Goal: Transaction & Acquisition: Download file/media

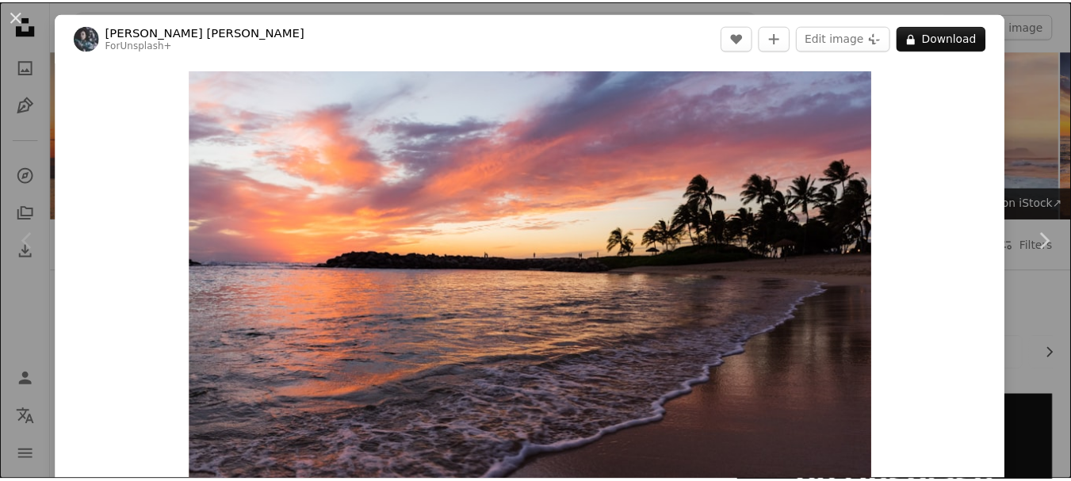
scroll to position [476, 0]
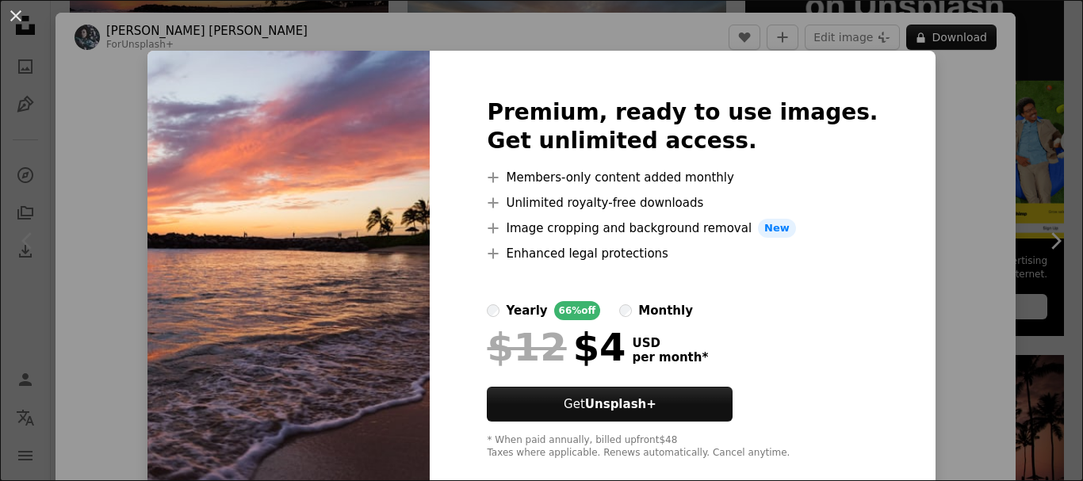
click at [945, 200] on div "An X shape Premium, ready to use images. Get unlimited access. A plus sign Memb…" at bounding box center [541, 240] width 1083 height 481
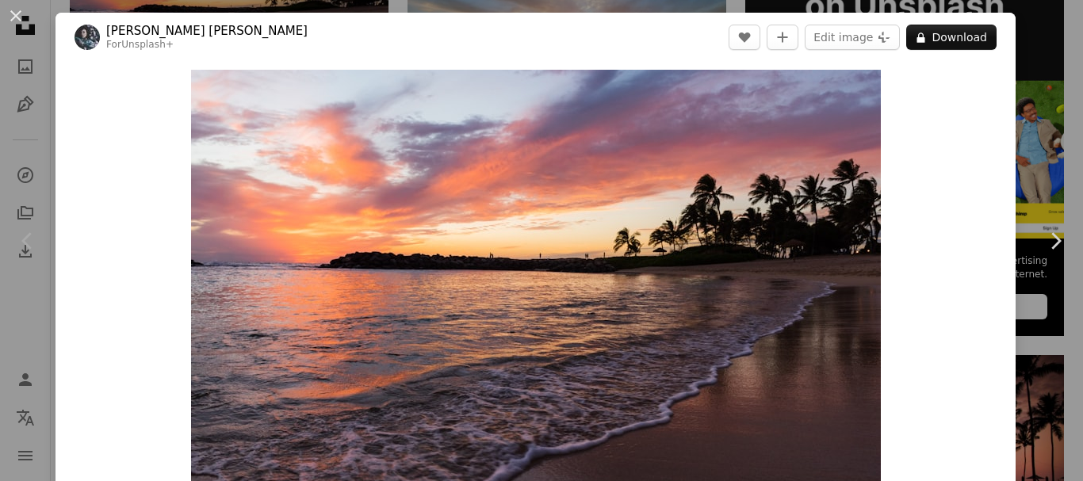
click at [1023, 104] on div "An X shape Chevron left Chevron right [PERSON_NAME] [PERSON_NAME] For Unsplash+…" at bounding box center [541, 240] width 1083 height 481
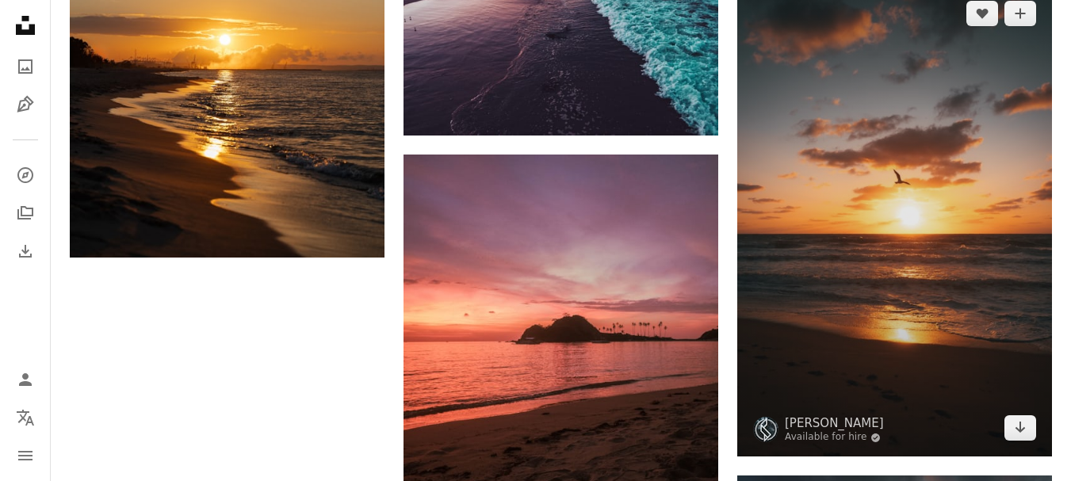
scroll to position [2459, 0]
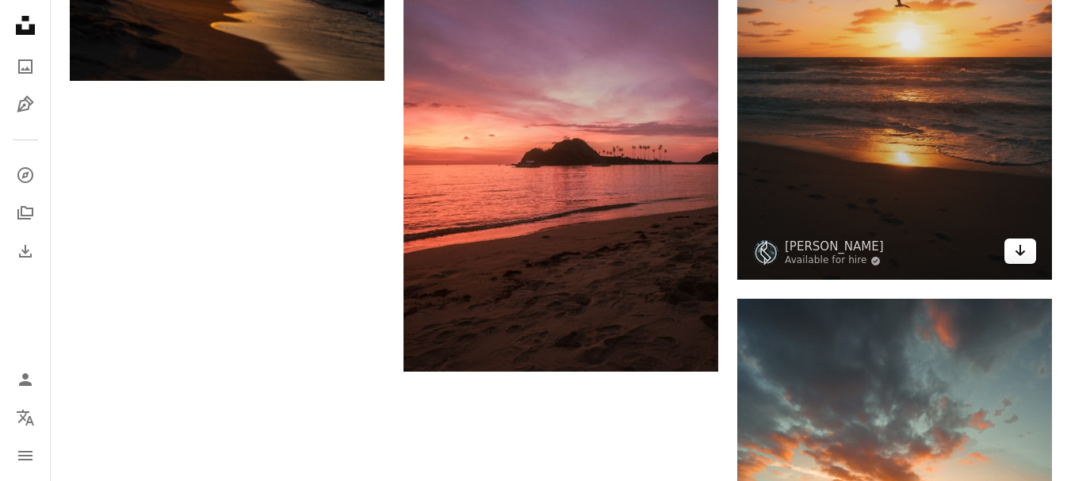
click at [1019, 255] on icon "Download" at bounding box center [1021, 250] width 10 height 11
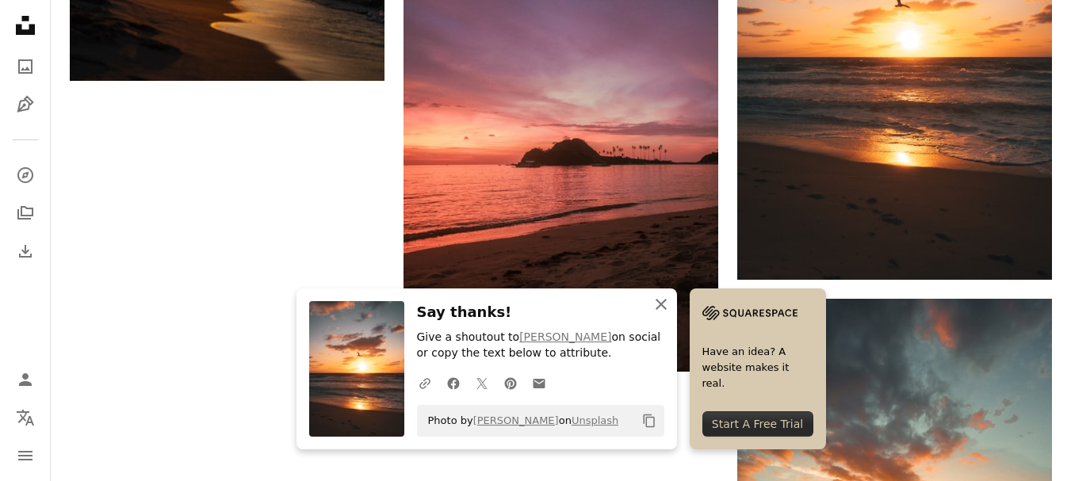
click at [658, 290] on button "An X shape Close" at bounding box center [662, 305] width 32 height 32
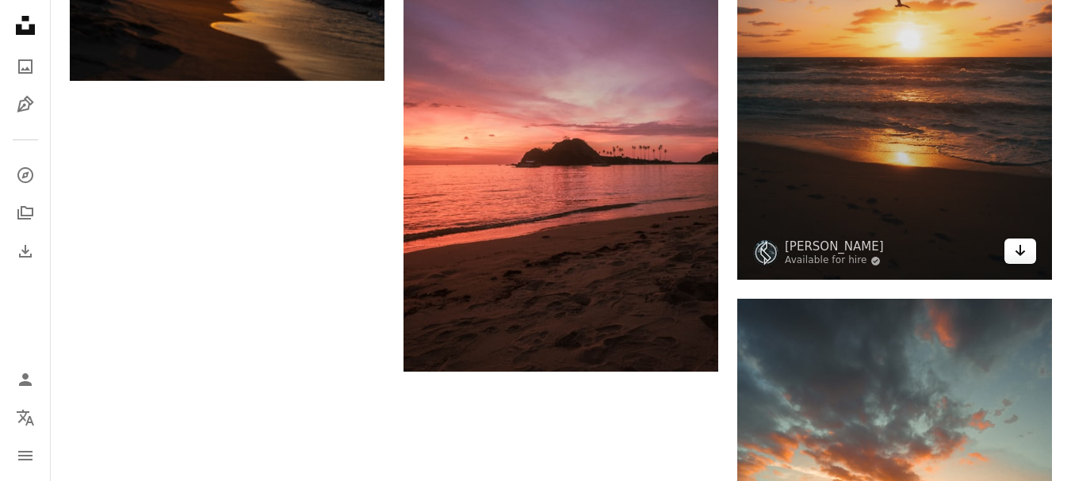
click at [1013, 255] on link "Arrow pointing down" at bounding box center [1021, 251] width 32 height 25
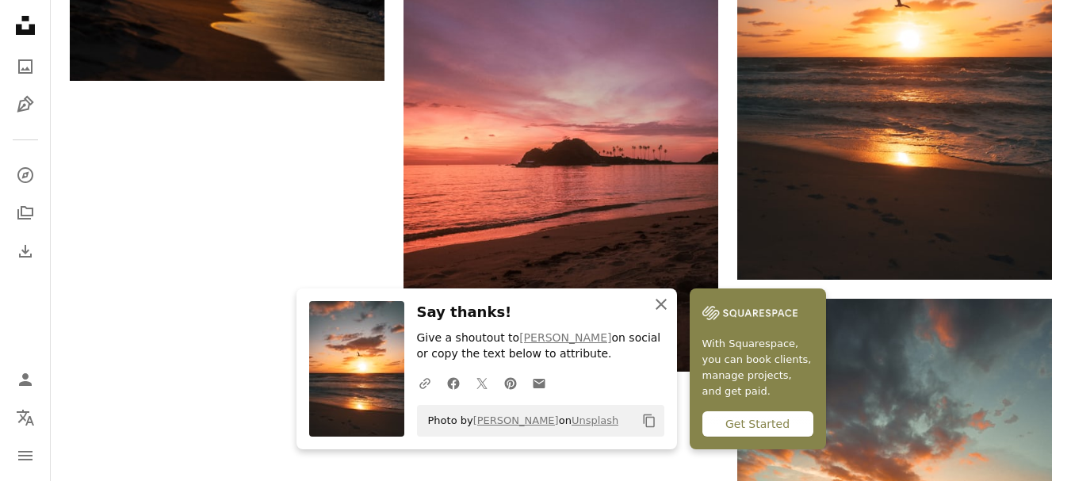
click at [663, 296] on icon "An X shape" at bounding box center [661, 304] width 19 height 19
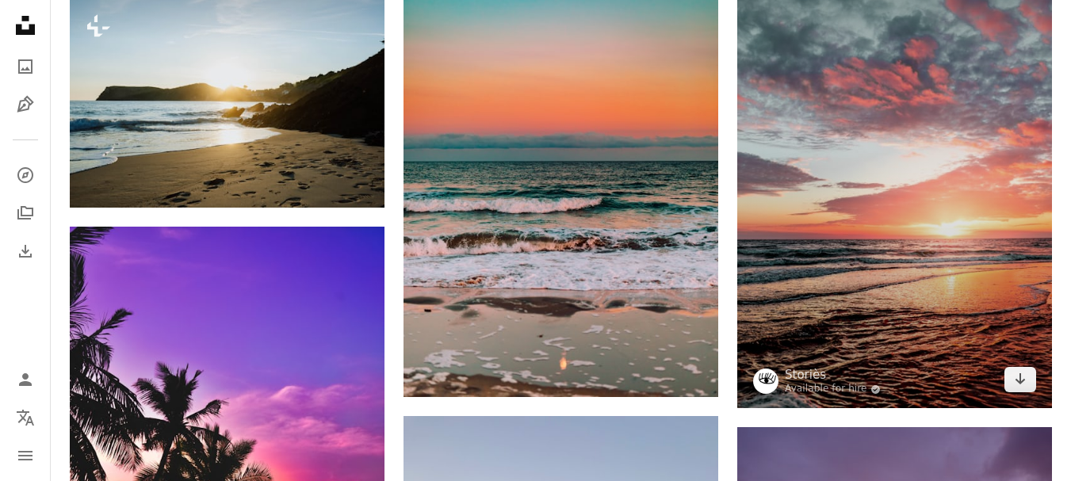
scroll to position [1348, 0]
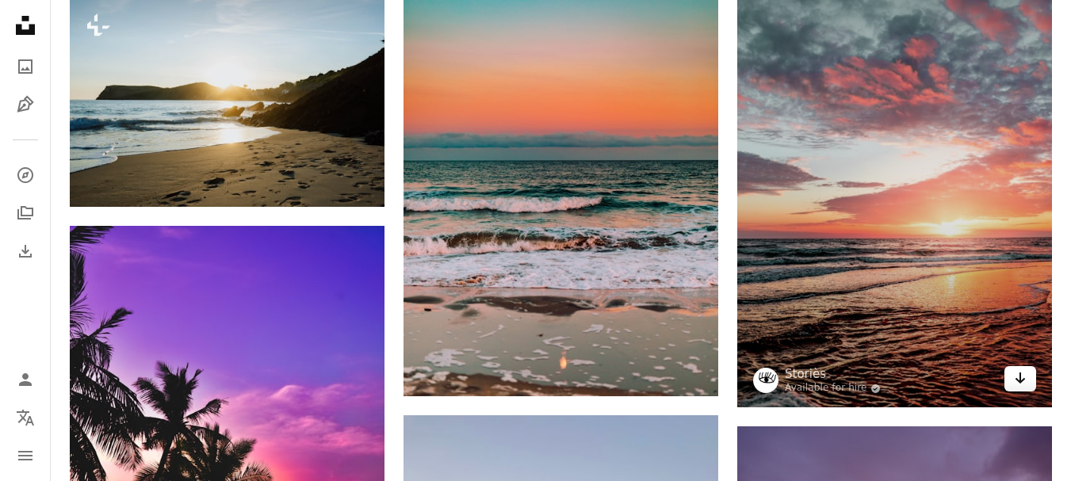
click at [1023, 375] on icon "Arrow pointing down" at bounding box center [1020, 378] width 13 height 19
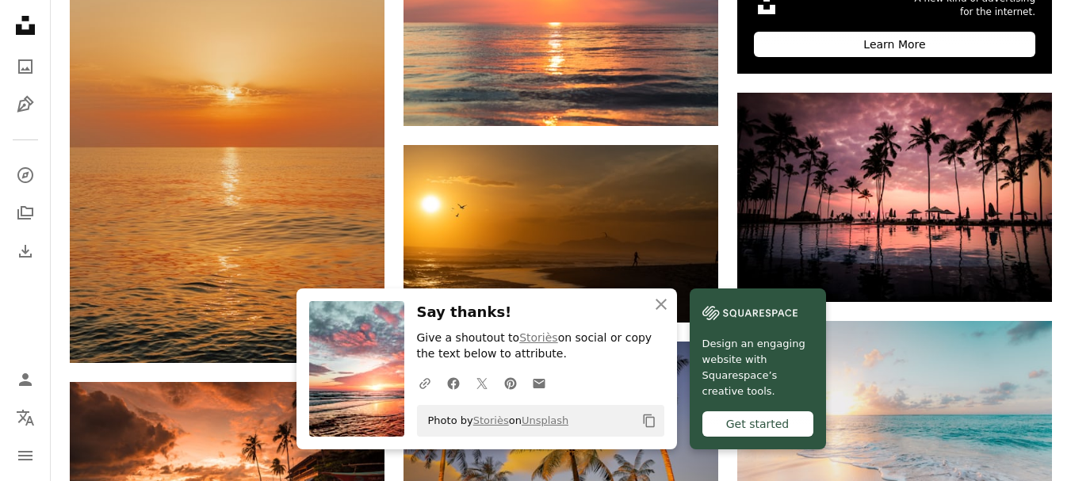
scroll to position [714, 0]
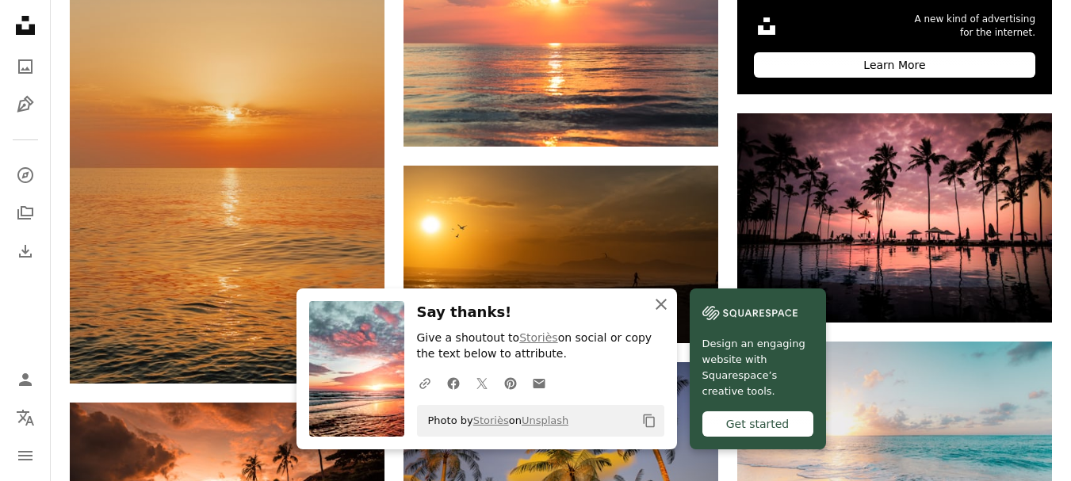
click at [663, 305] on icon "An X shape" at bounding box center [661, 304] width 19 height 19
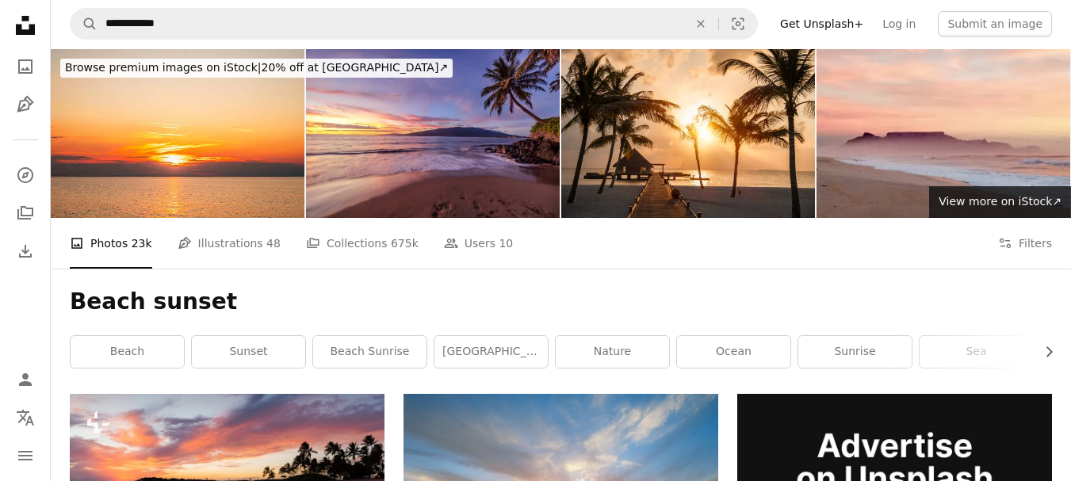
scroll to position [0, 0]
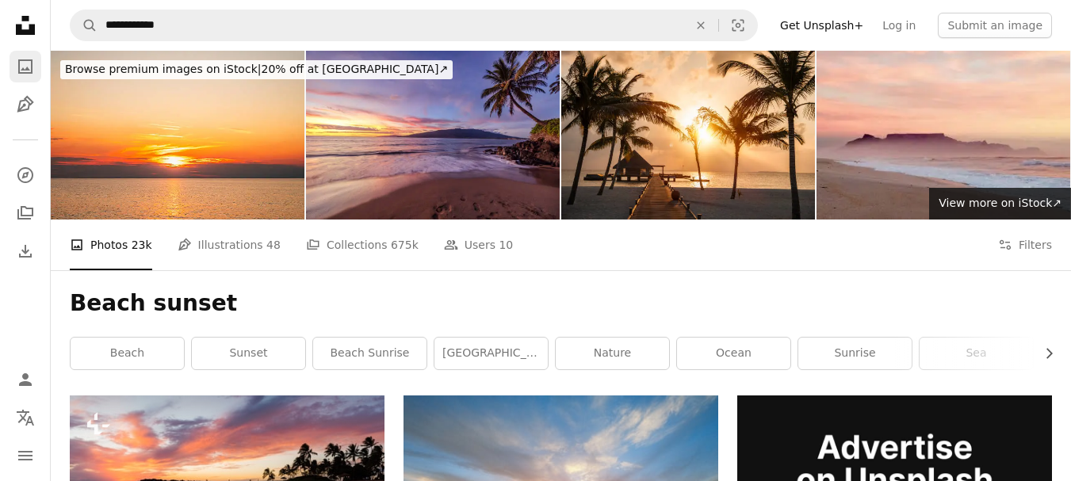
click at [25, 61] on icon "Photos" at bounding box center [25, 66] width 14 height 14
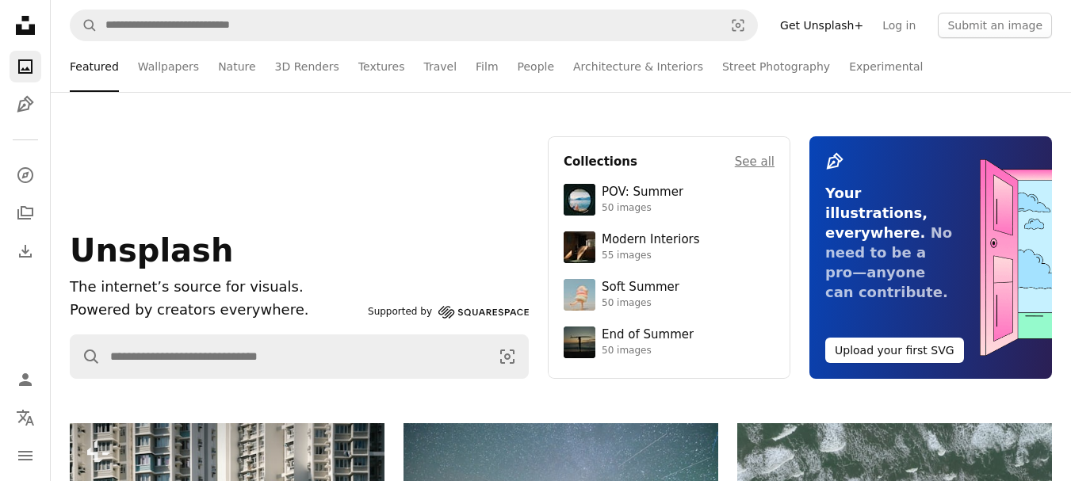
click at [22, 25] on icon "Unsplash logo Unsplash Home" at bounding box center [26, 26] width 32 height 32
